Goal: Browse casually

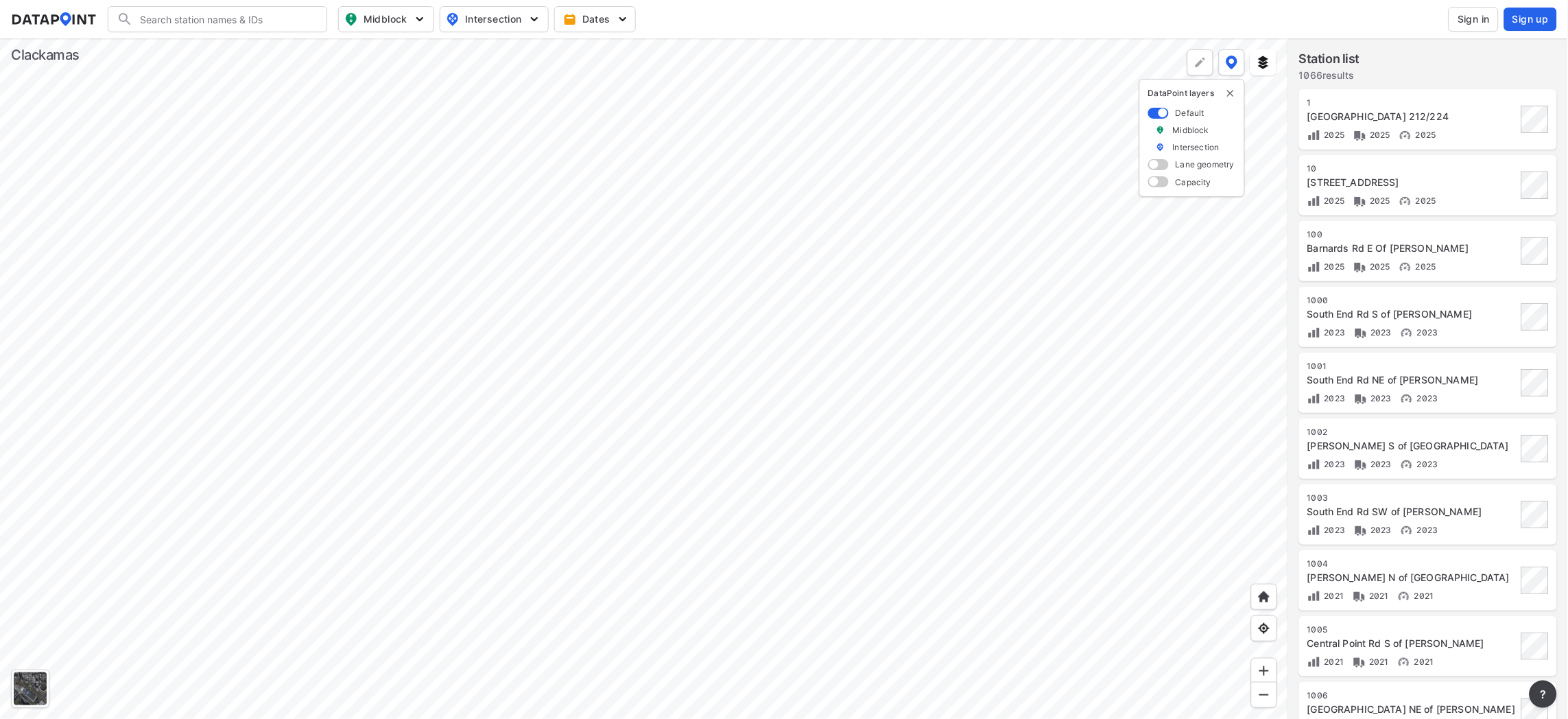
click at [628, 442] on div at bounding box center [644, 378] width 1288 height 680
click at [333, 718] on div at bounding box center [644, 378] width 1288 height 680
click at [409, 718] on div at bounding box center [644, 378] width 1288 height 680
click at [290, 495] on div at bounding box center [644, 378] width 1288 height 680
click at [432, 457] on div at bounding box center [644, 378] width 1288 height 680
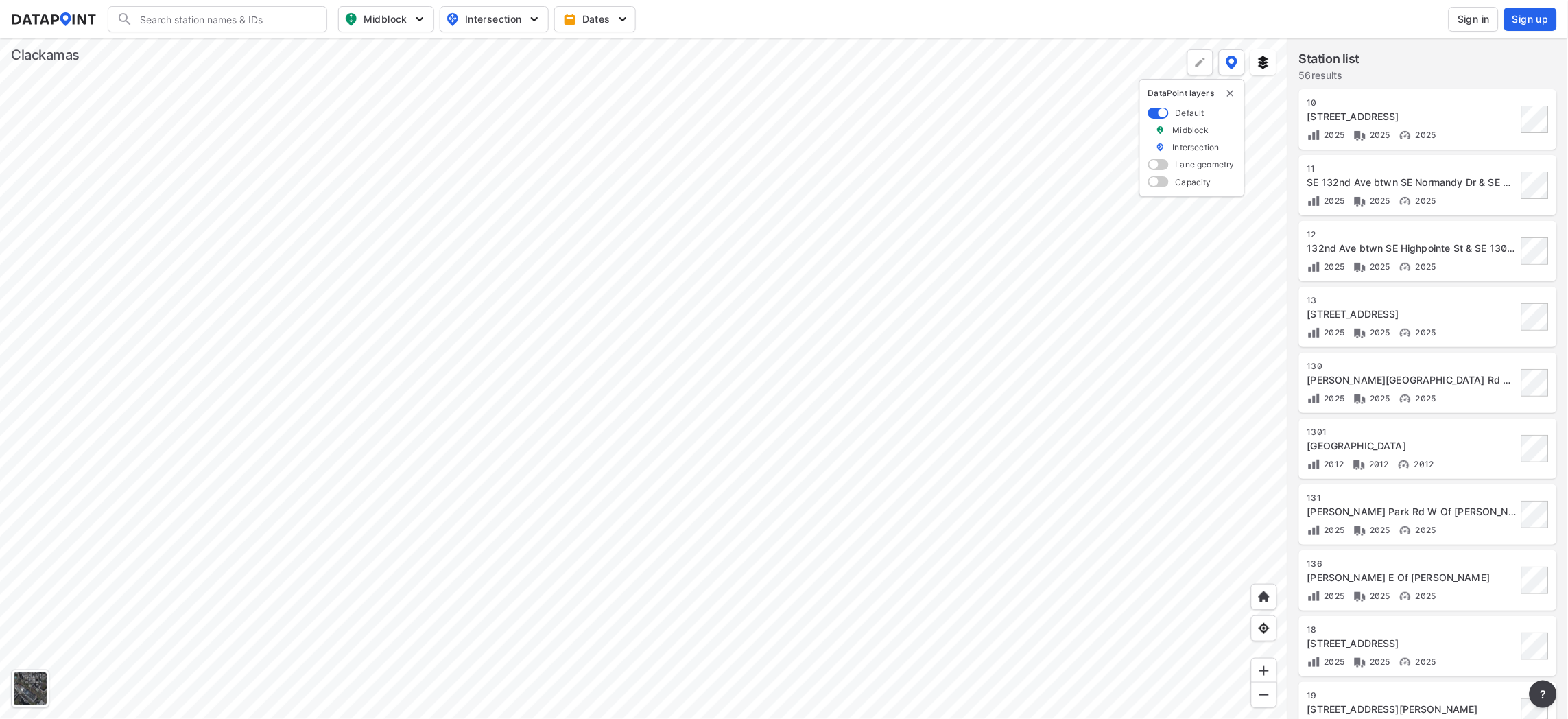
click at [645, 407] on div at bounding box center [644, 378] width 1288 height 680
click at [31, 676] on div at bounding box center [30, 688] width 33 height 33
click at [393, 244] on div at bounding box center [644, 378] width 1288 height 680
click at [395, 231] on div at bounding box center [644, 378] width 1288 height 680
click at [446, 439] on div at bounding box center [644, 378] width 1288 height 680
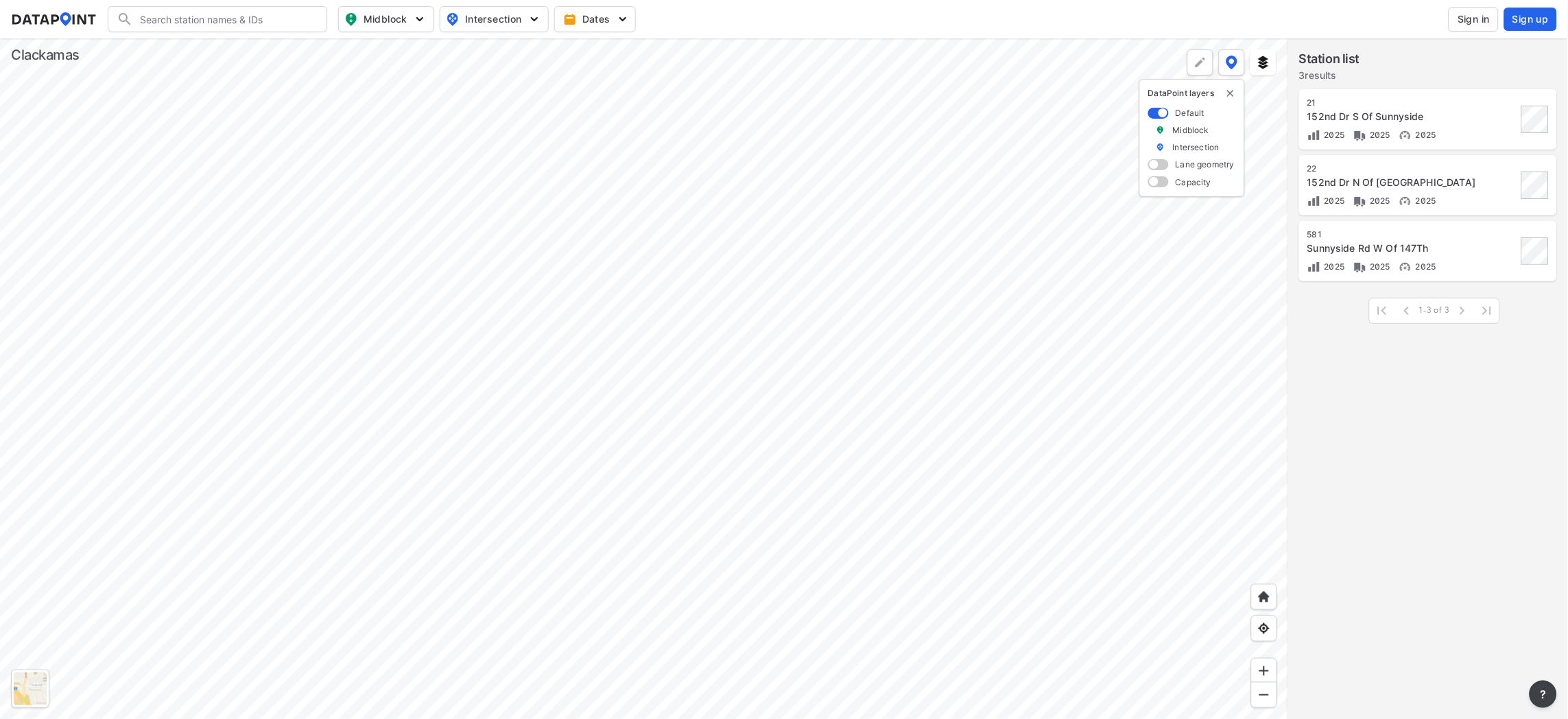
click at [949, 405] on div at bounding box center [644, 378] width 1288 height 680
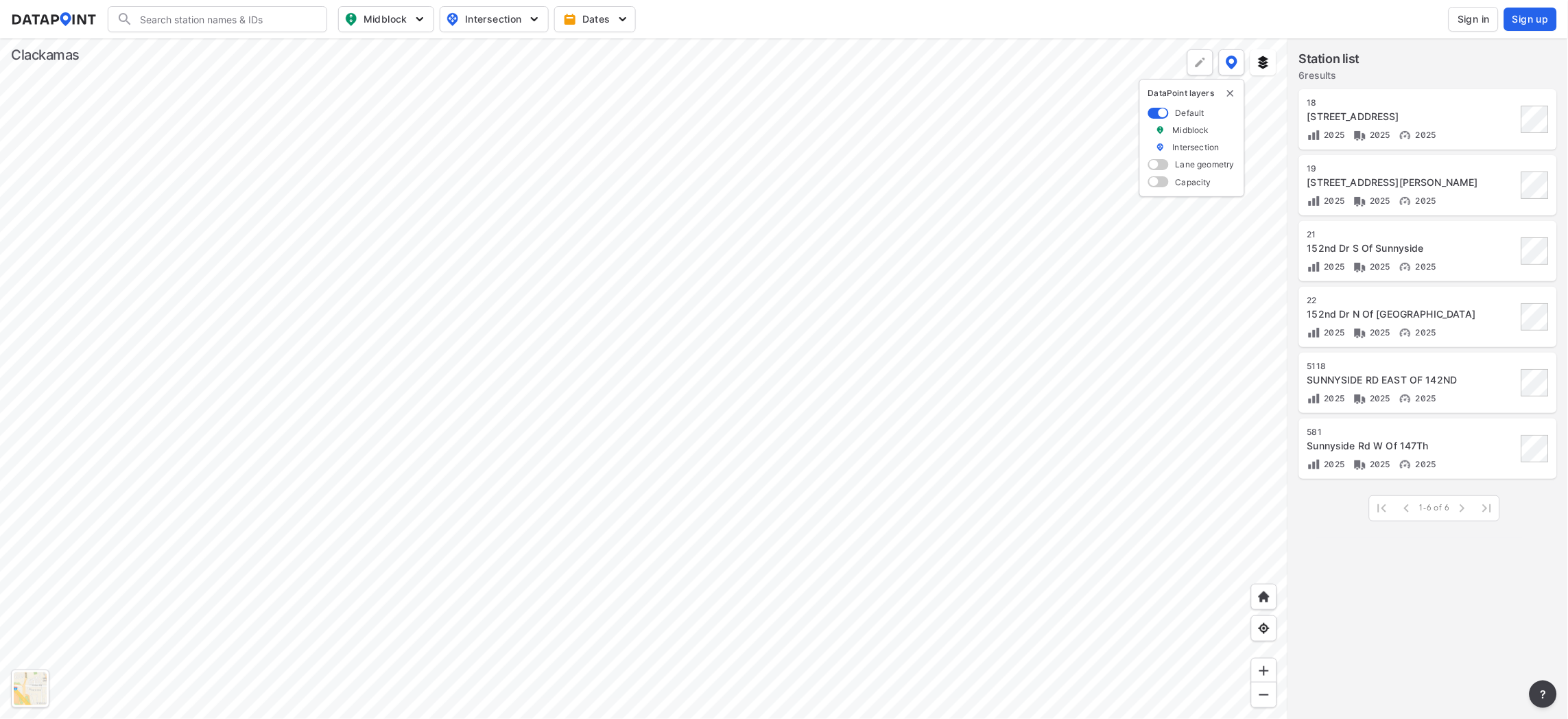
click at [1042, 465] on div at bounding box center [644, 378] width 1288 height 680
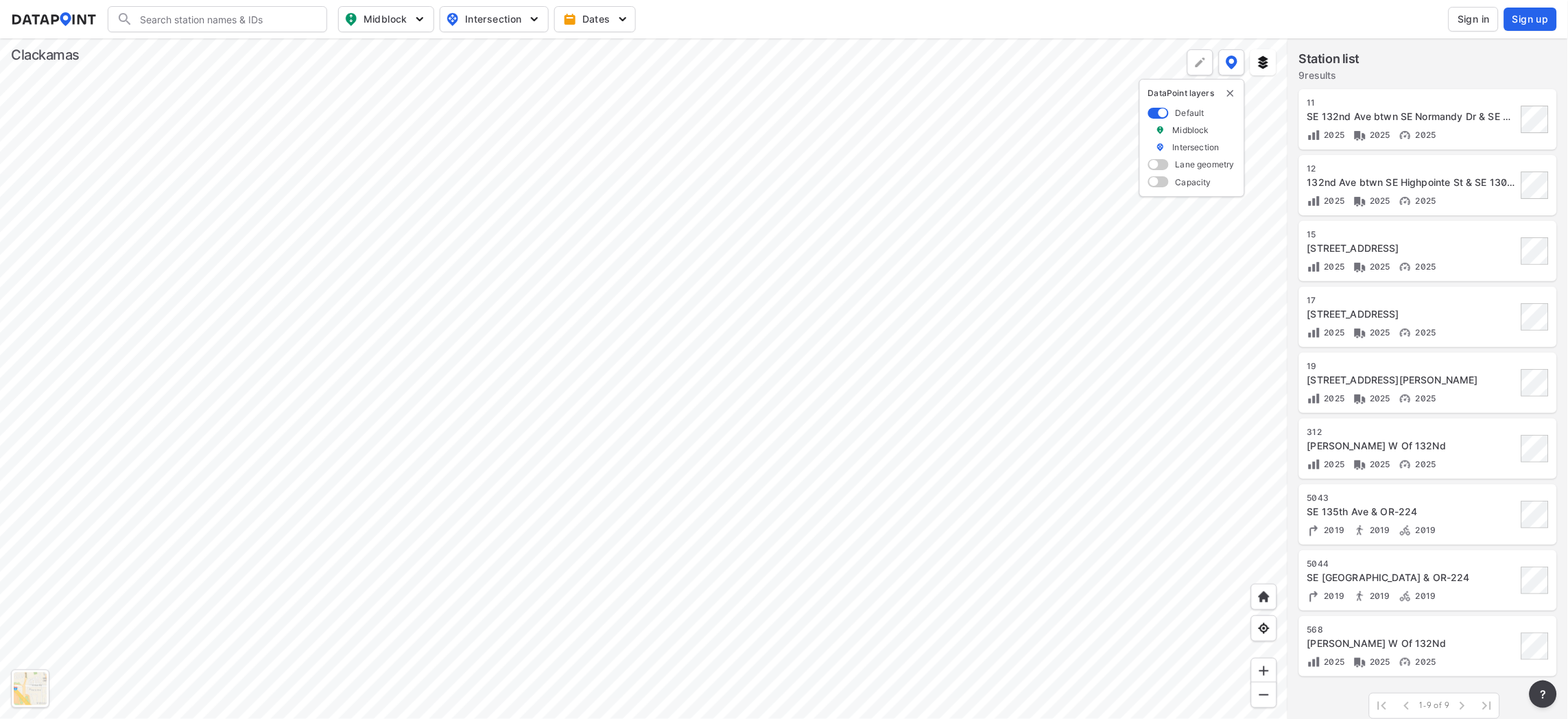
click at [516, 537] on div at bounding box center [644, 378] width 1288 height 680
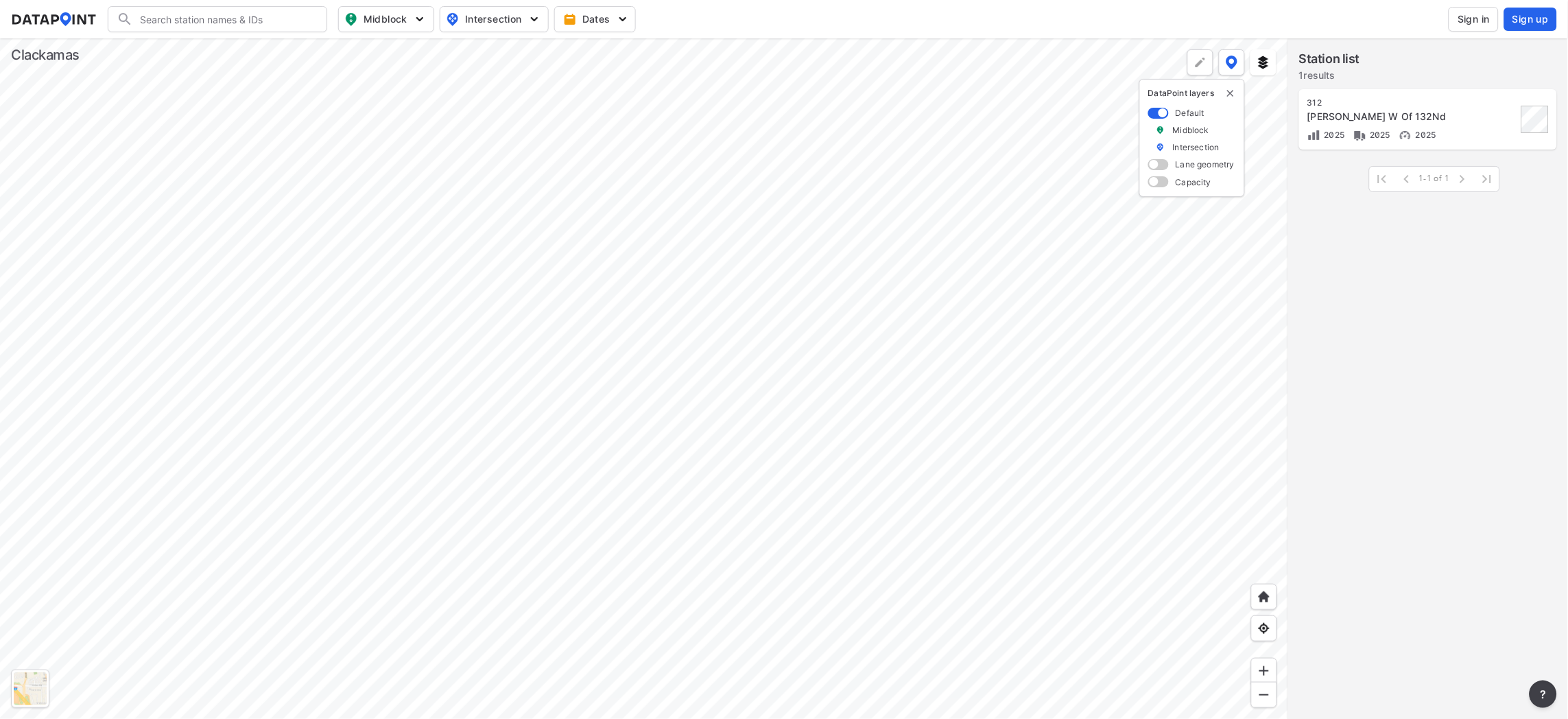
click at [251, 718] on div at bounding box center [644, 378] width 1288 height 680
click at [247, 225] on div at bounding box center [644, 378] width 1288 height 680
click at [462, 219] on div at bounding box center [644, 378] width 1288 height 680
click at [396, 601] on div at bounding box center [644, 378] width 1288 height 680
click at [536, 718] on div at bounding box center [644, 378] width 1288 height 680
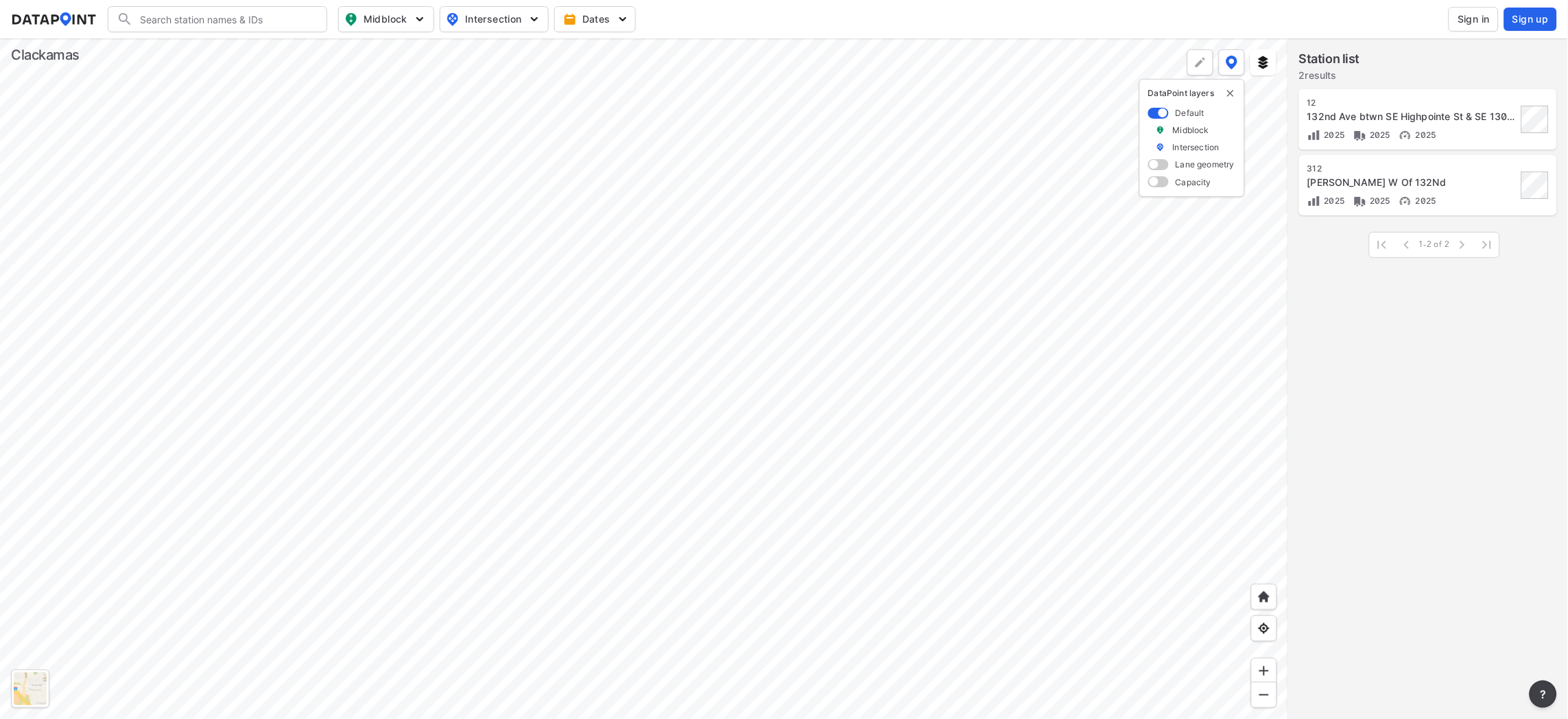
click at [350, 628] on div at bounding box center [644, 378] width 1288 height 680
click at [293, 581] on div at bounding box center [644, 378] width 1288 height 680
click at [315, 561] on div at bounding box center [644, 378] width 1288 height 680
click at [348, 534] on div at bounding box center [644, 378] width 1288 height 680
click at [588, 465] on div at bounding box center [644, 378] width 1288 height 680
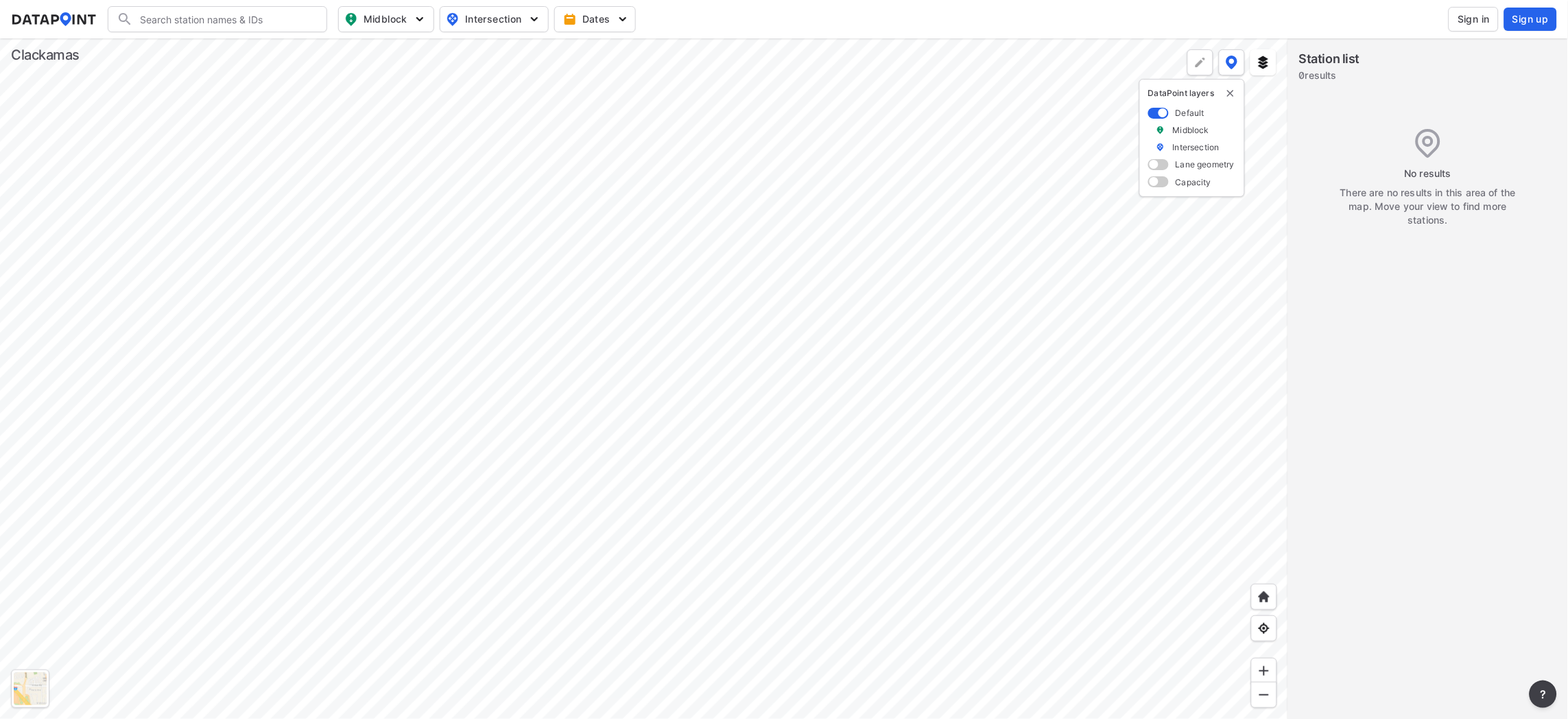
click at [460, 590] on div at bounding box center [644, 378] width 1288 height 680
click at [446, 410] on div at bounding box center [644, 378] width 1288 height 680
click at [491, 394] on div at bounding box center [644, 378] width 1288 height 680
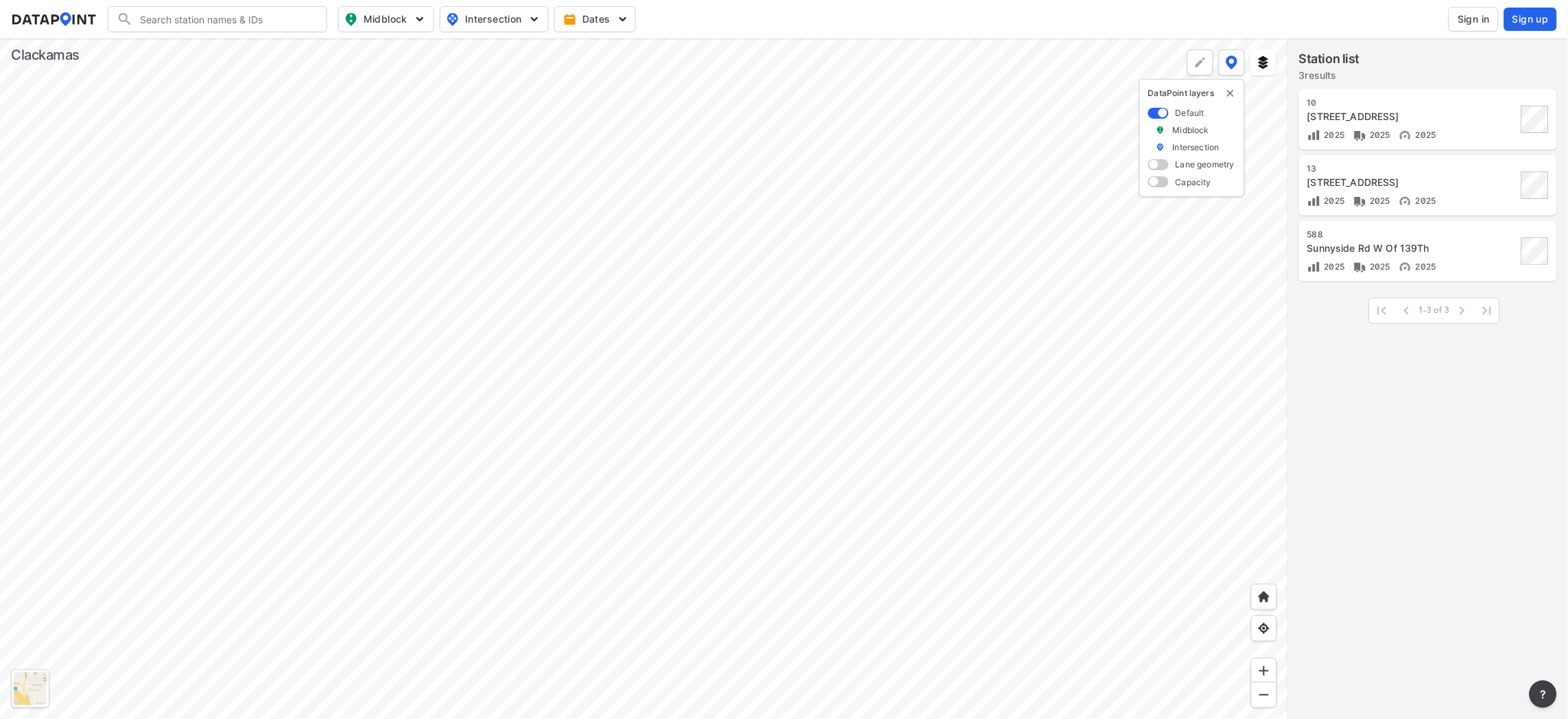
click at [418, 615] on div at bounding box center [644, 378] width 1288 height 680
click at [478, 410] on div at bounding box center [644, 378] width 1288 height 680
